Goal: Browse casually: Explore the website without a specific task or goal

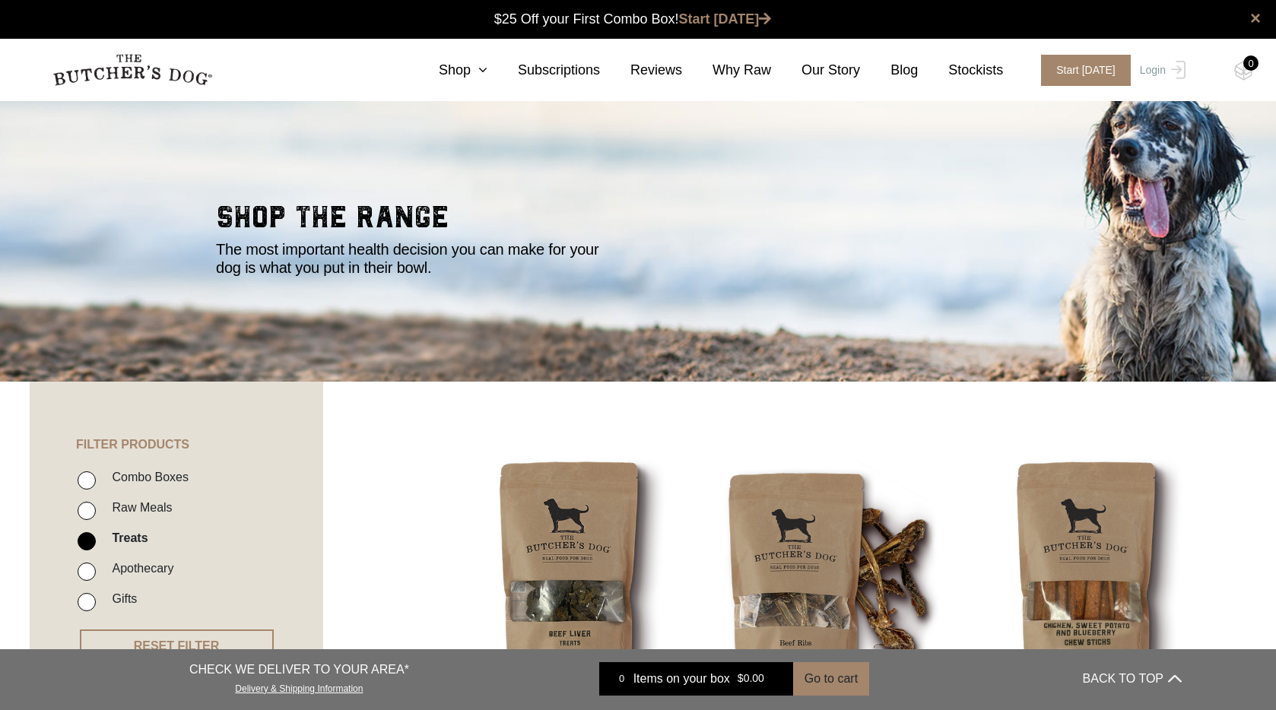
click at [151, 69] on img at bounding box center [132, 70] width 160 height 32
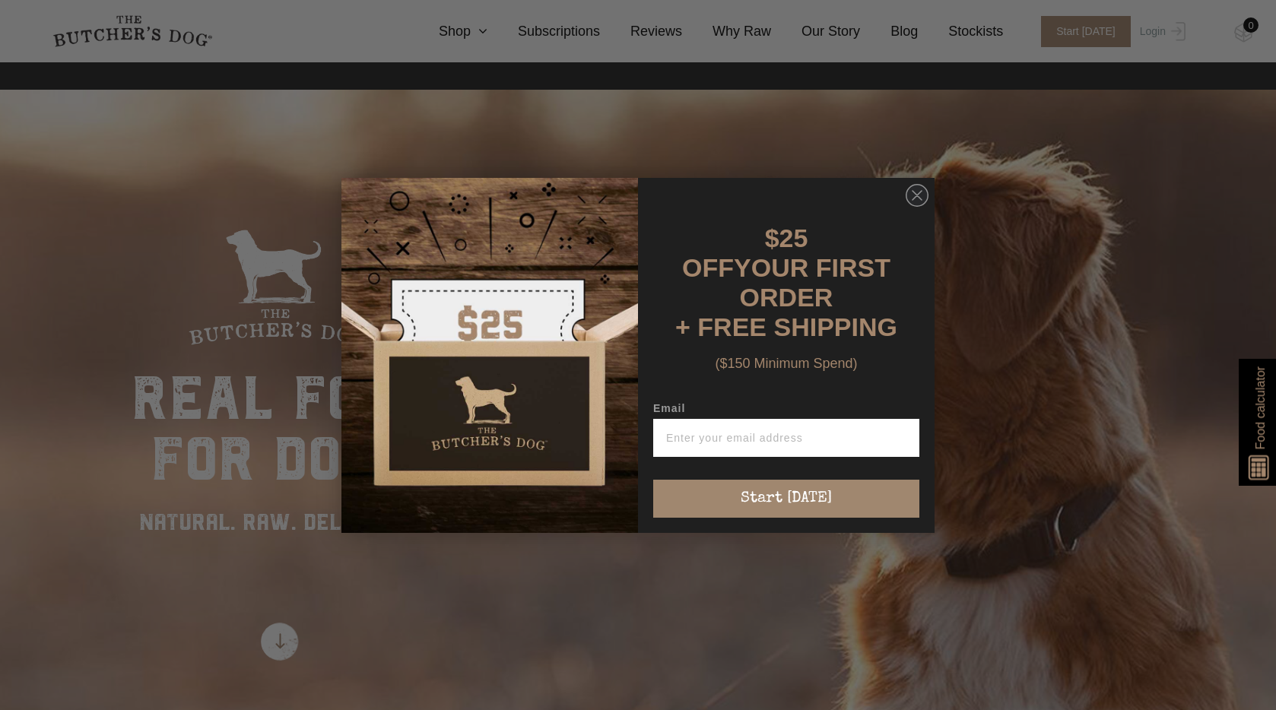
scroll to position [14, 0]
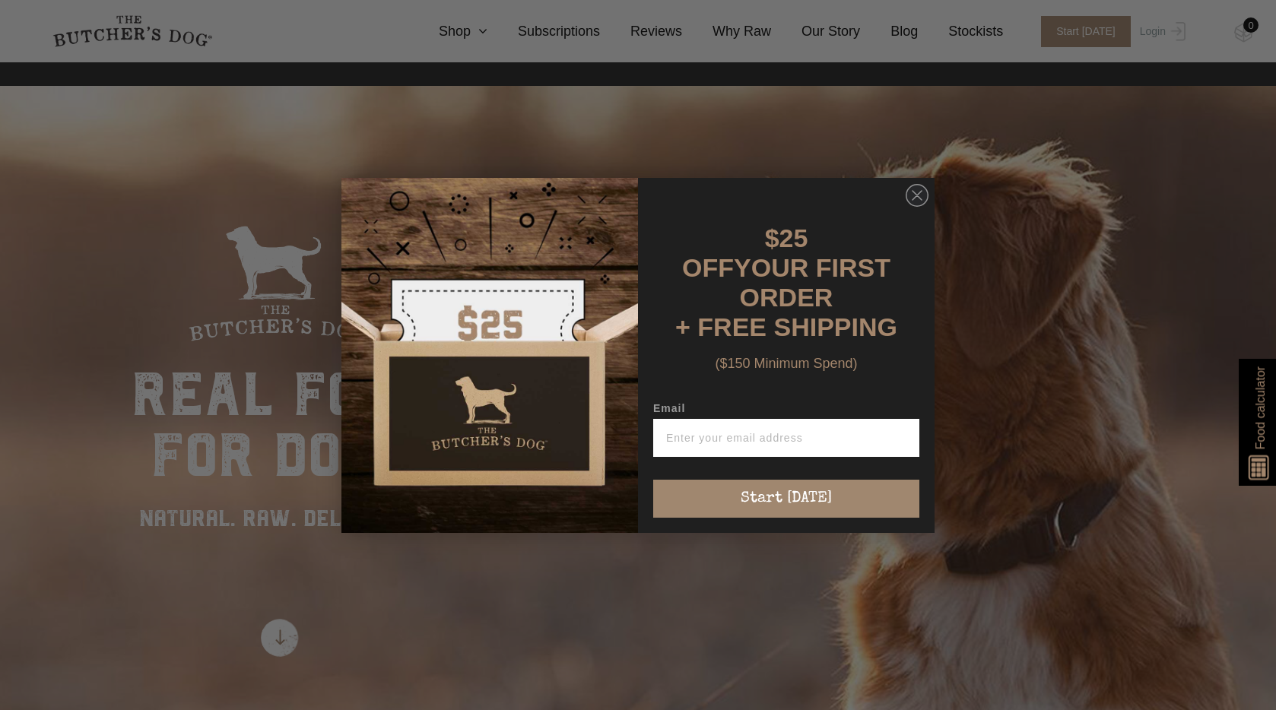
drag, startPoint x: 920, startPoint y: 209, endPoint x: 936, endPoint y: 323, distance: 114.5
click at [923, 206] on circle "Close dialog" at bounding box center [918, 195] width 22 height 22
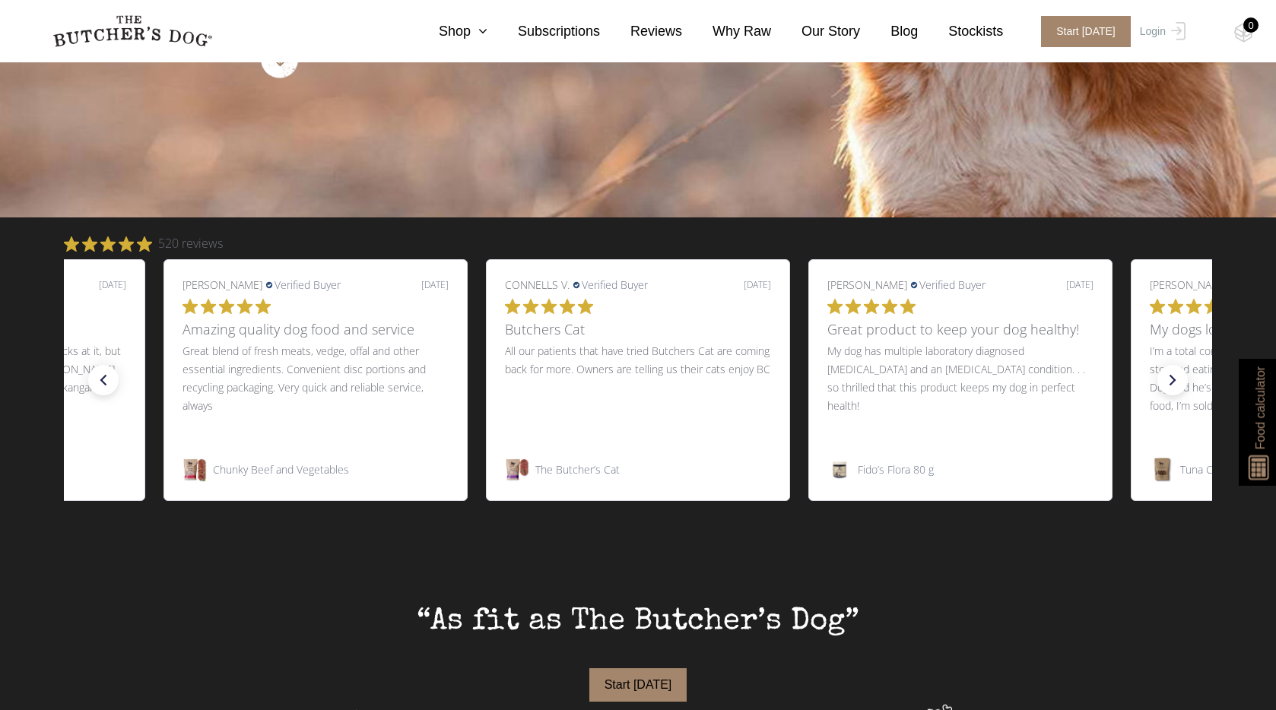
scroll to position [592, 0]
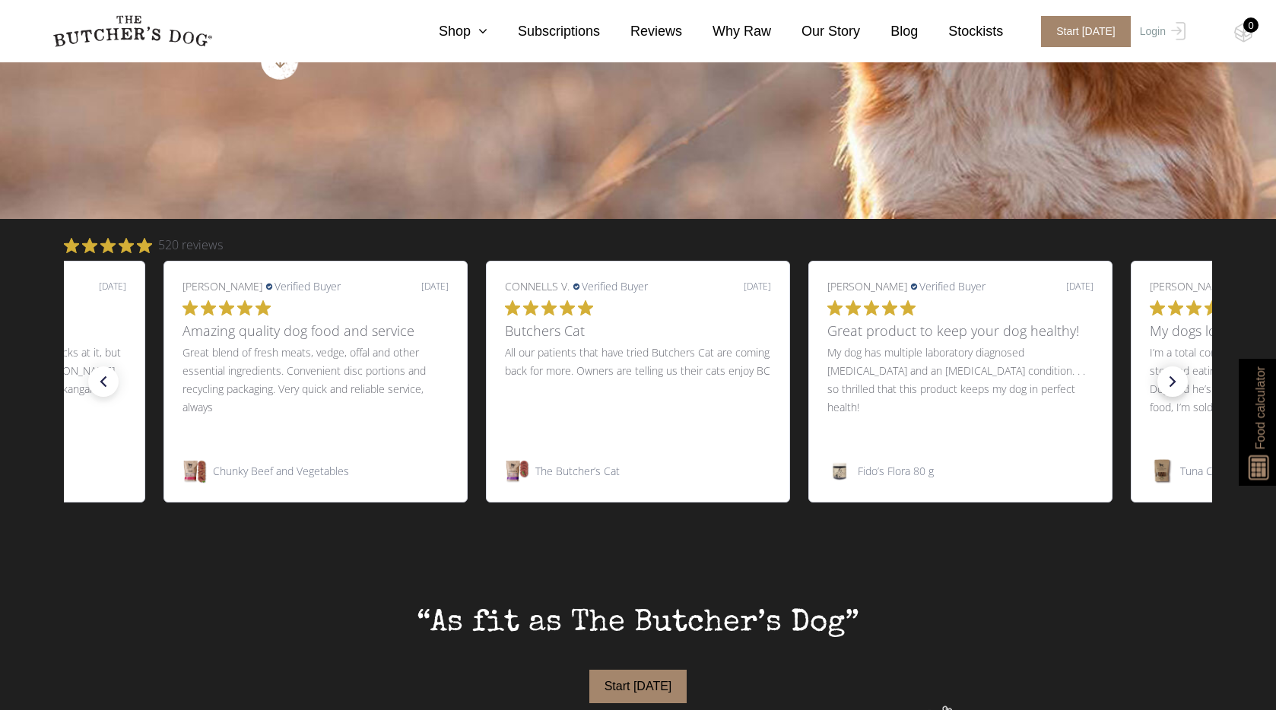
click at [1179, 390] on icon "right arrow" at bounding box center [1172, 381] width 21 height 21
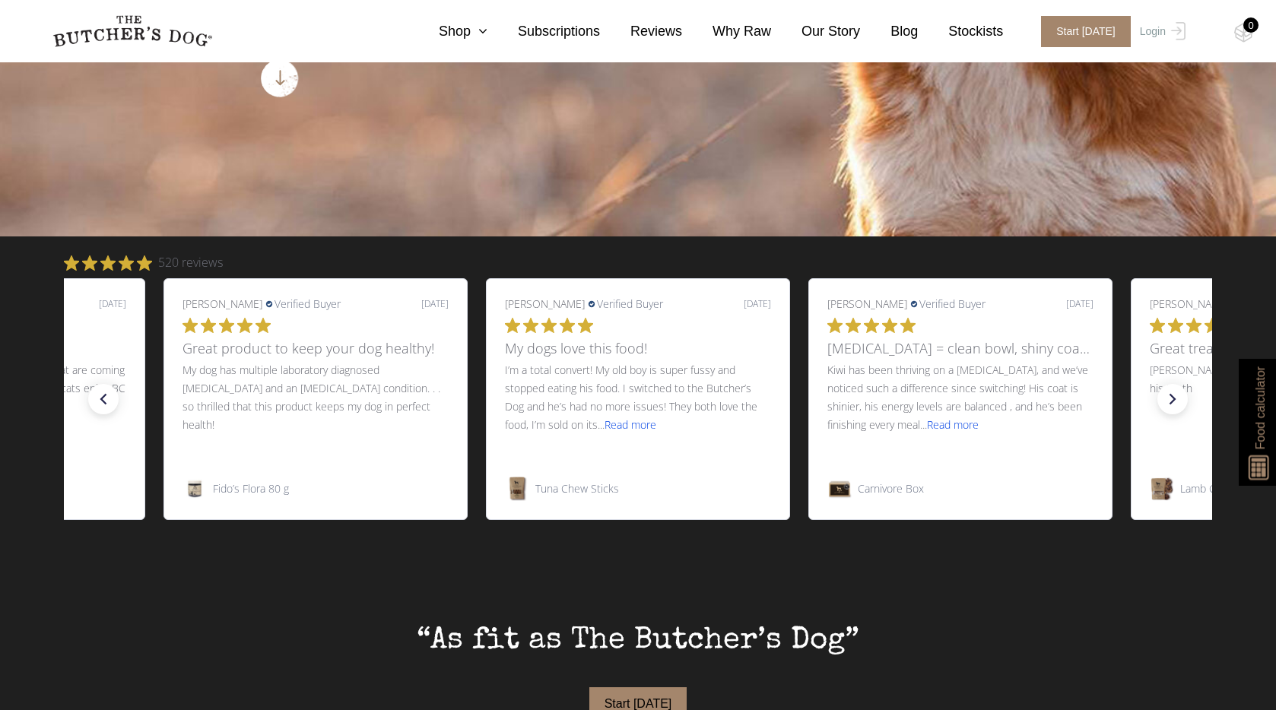
scroll to position [570, 0]
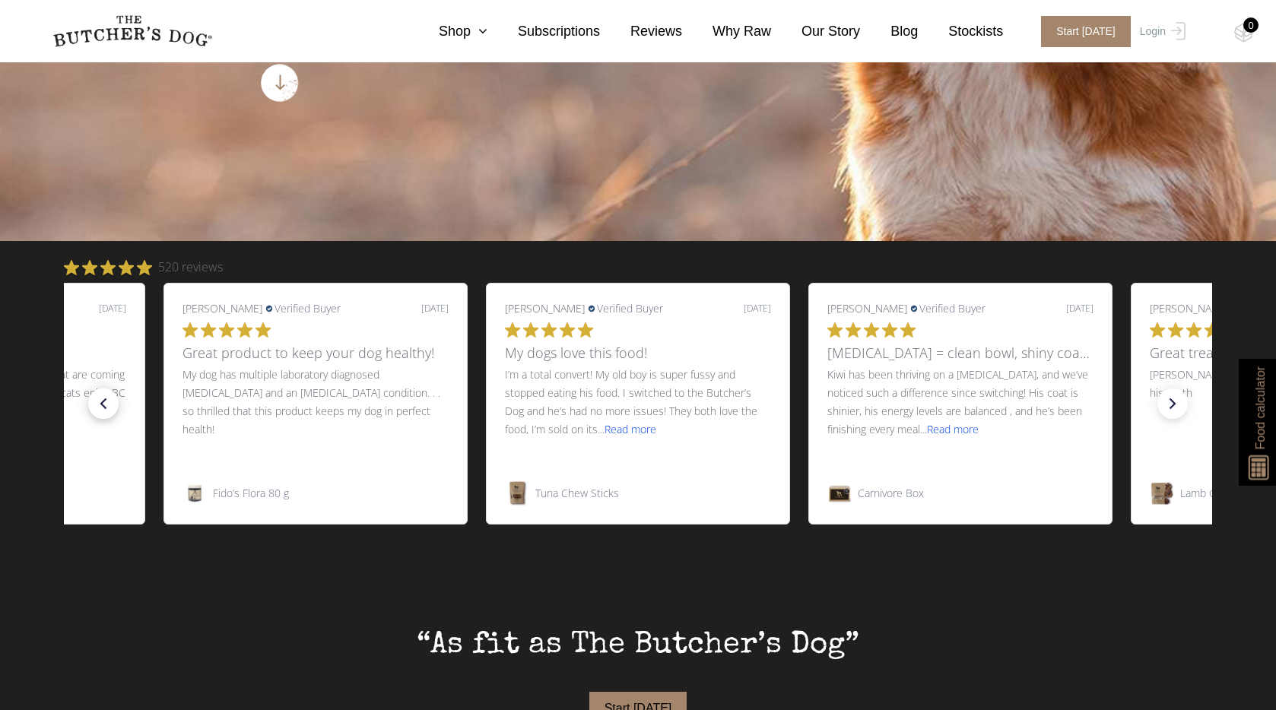
click at [110, 410] on icon "left arrow" at bounding box center [103, 403] width 21 height 21
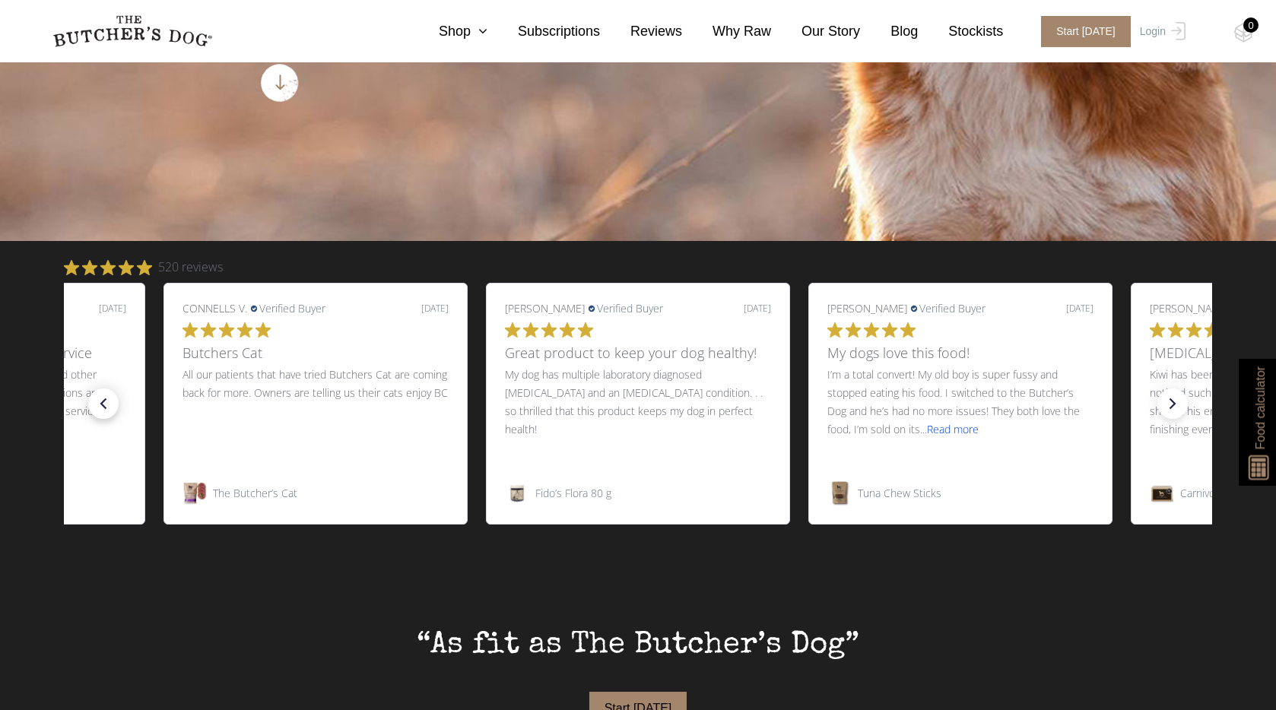
click at [110, 410] on icon "left arrow" at bounding box center [103, 403] width 21 height 21
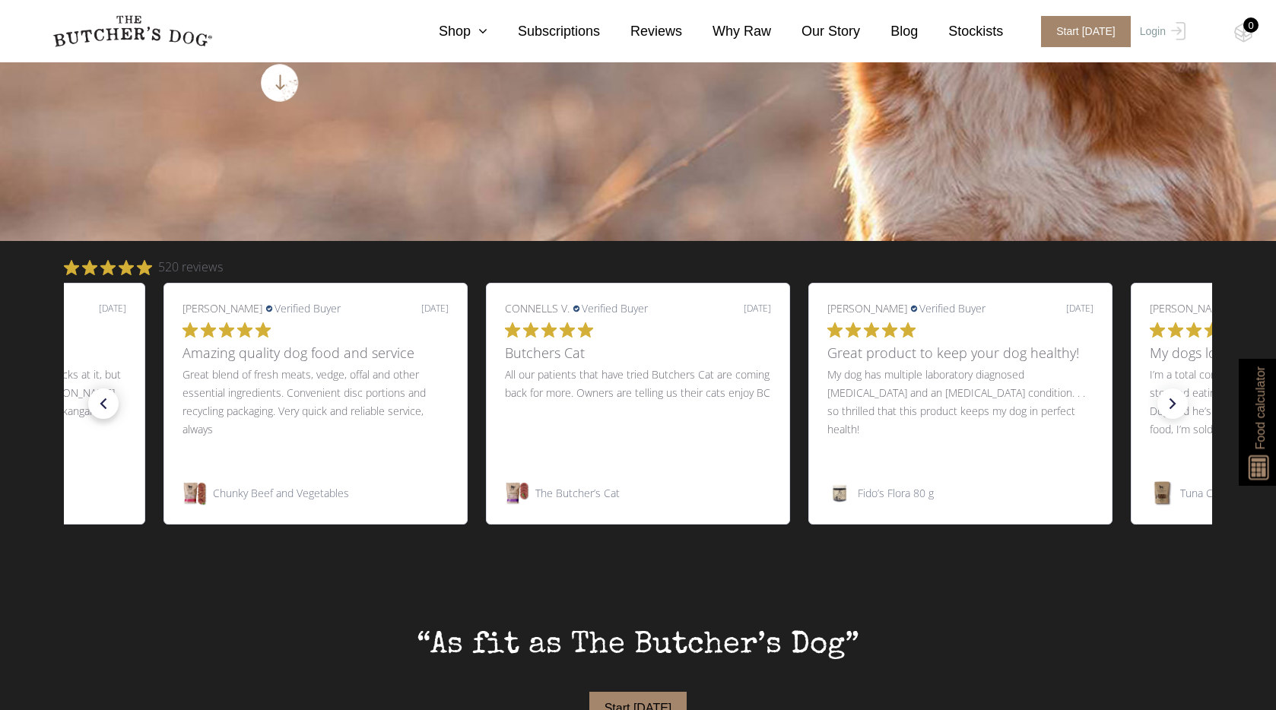
click at [110, 410] on icon "left arrow" at bounding box center [103, 403] width 21 height 21
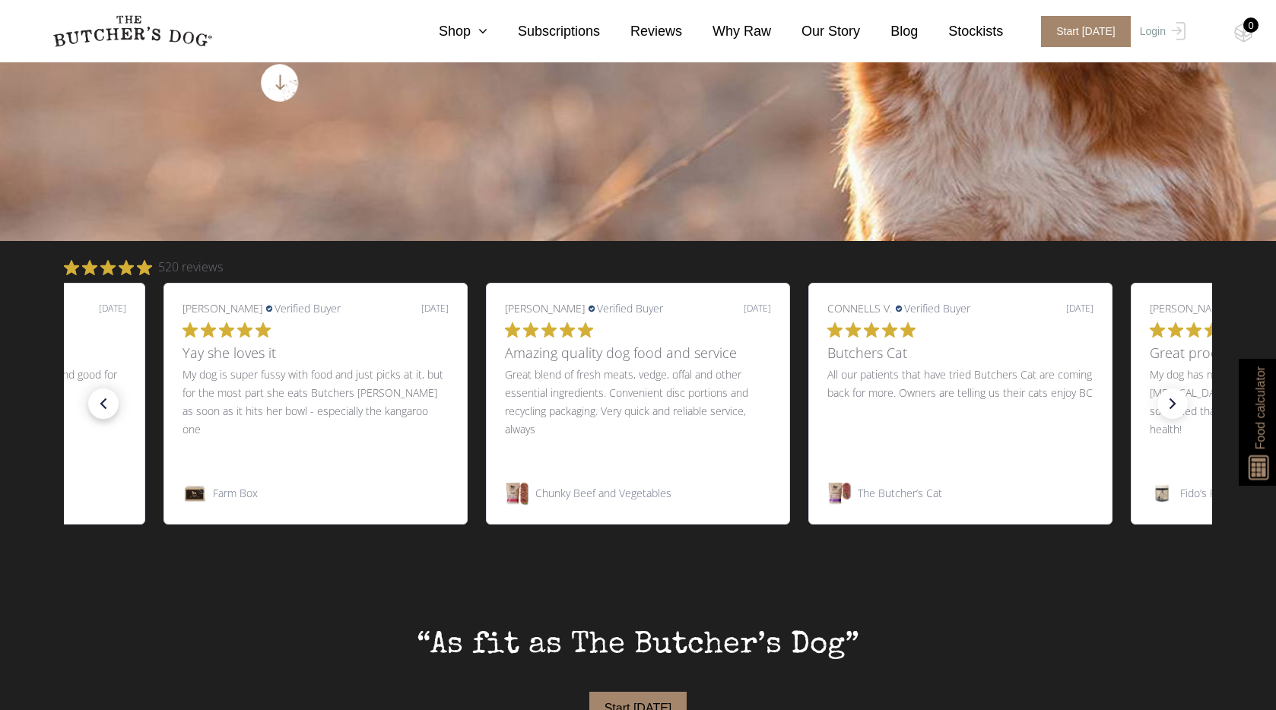
click at [110, 410] on icon "left arrow" at bounding box center [103, 403] width 21 height 21
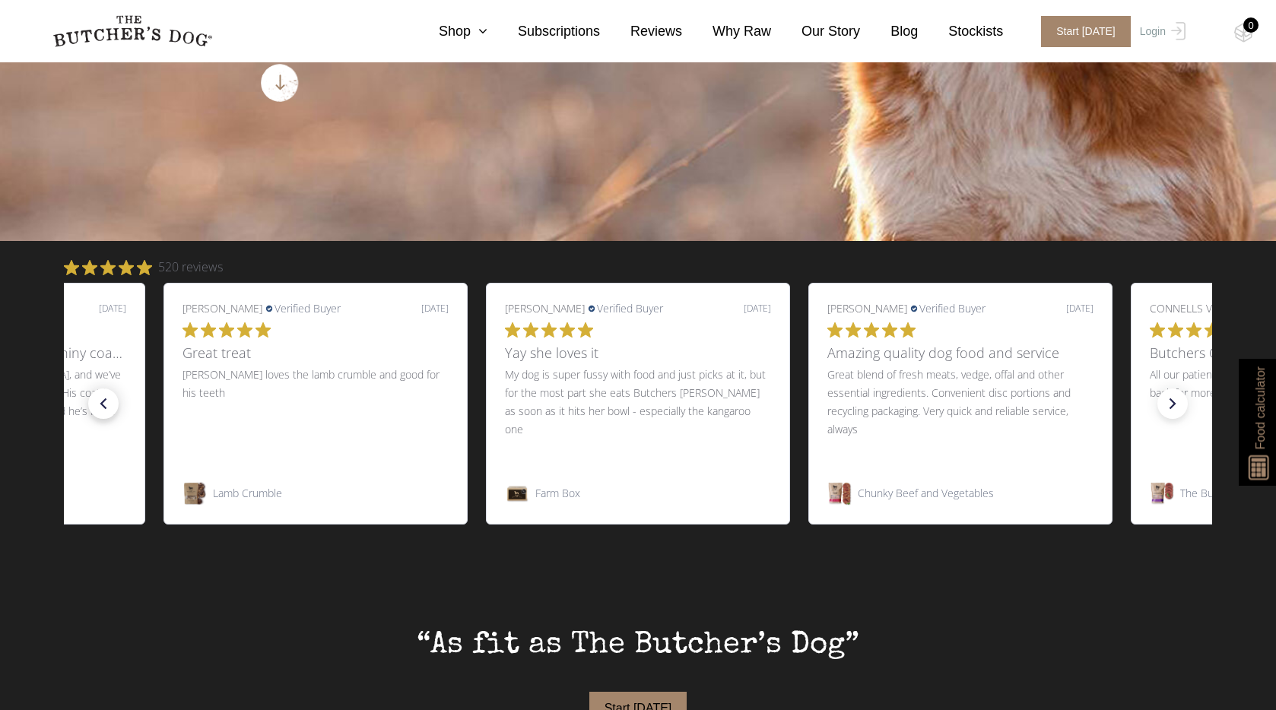
click at [110, 410] on icon "left arrow" at bounding box center [103, 403] width 21 height 21
